Goal: Register for event/course

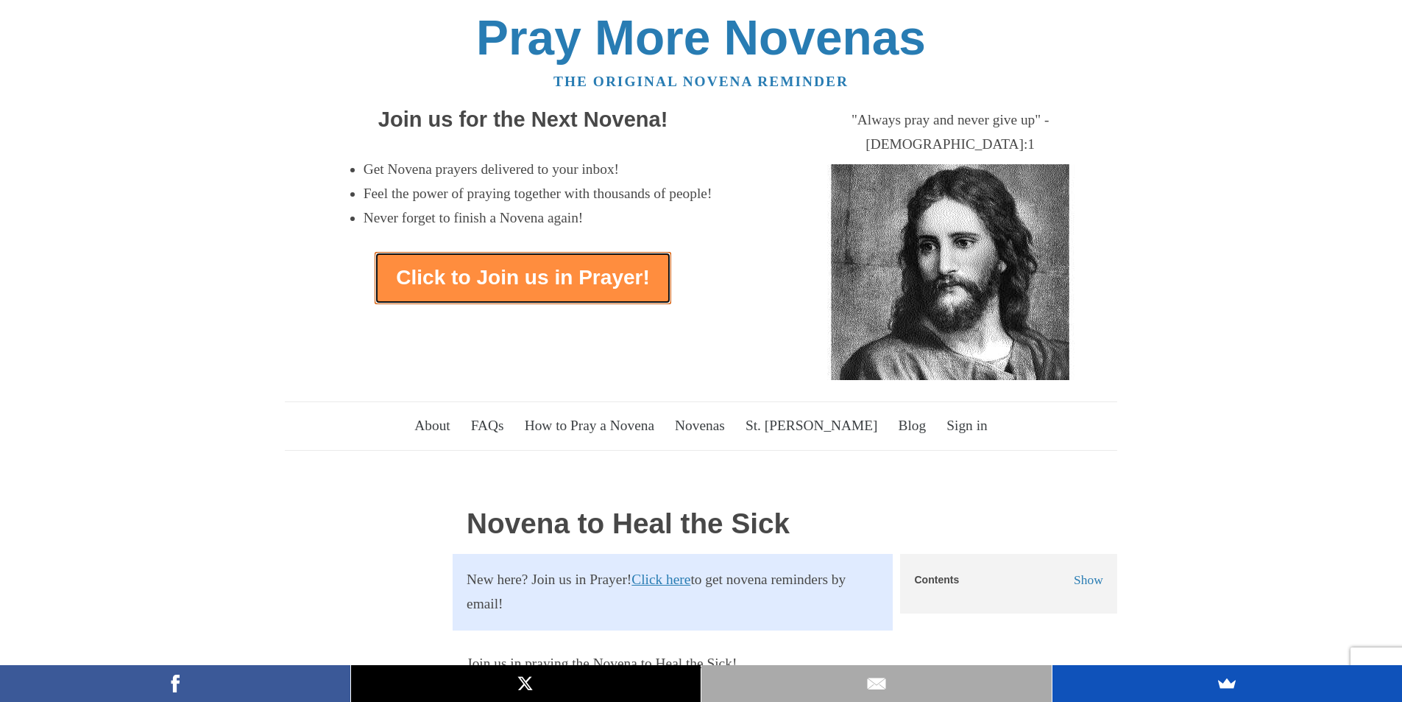
click at [509, 278] on link "Click to Join us in Prayer!" at bounding box center [523, 278] width 297 height 52
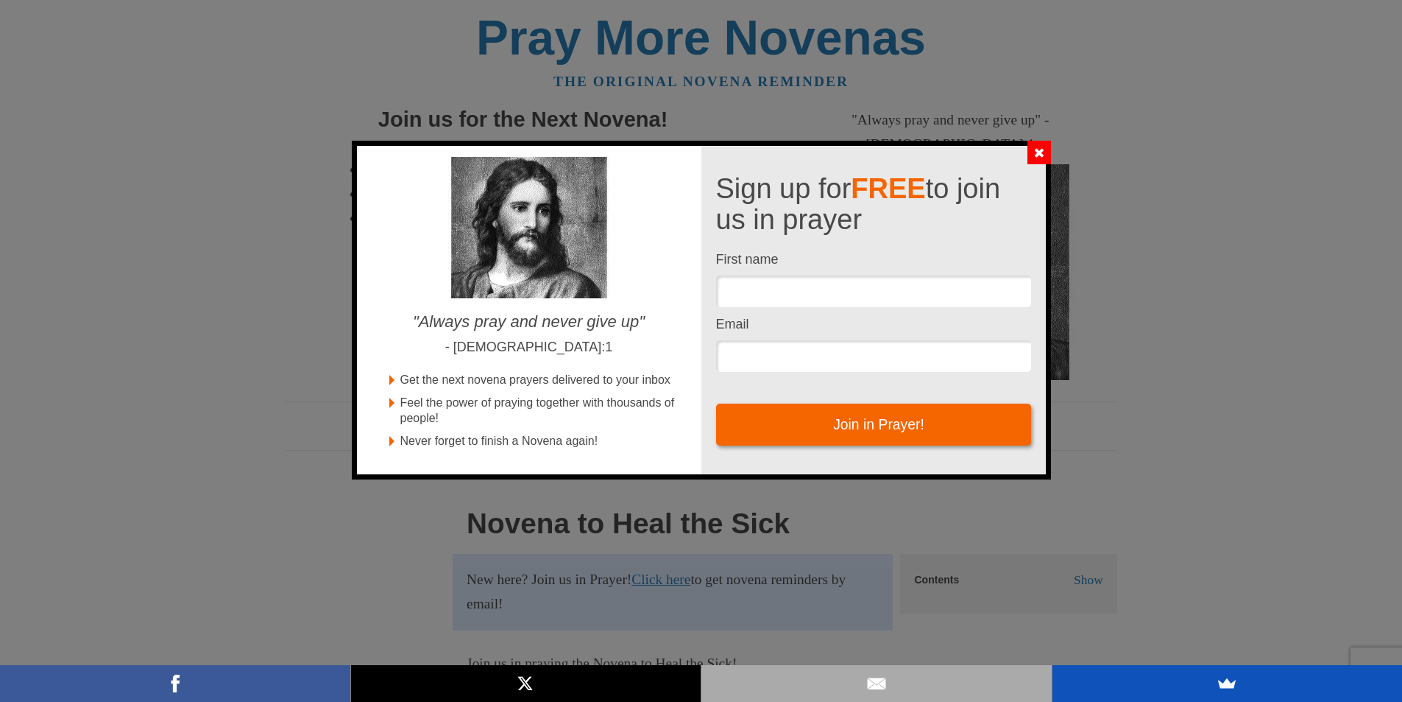
click at [1039, 151] on icon "Close" at bounding box center [1039, 152] width 9 height 9
